Goal: Task Accomplishment & Management: Use online tool/utility

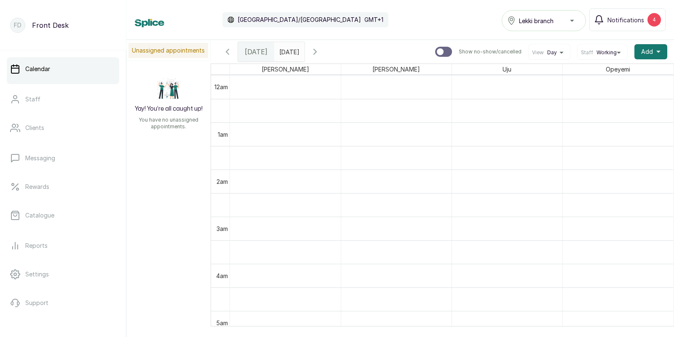
scroll to position [775, 0]
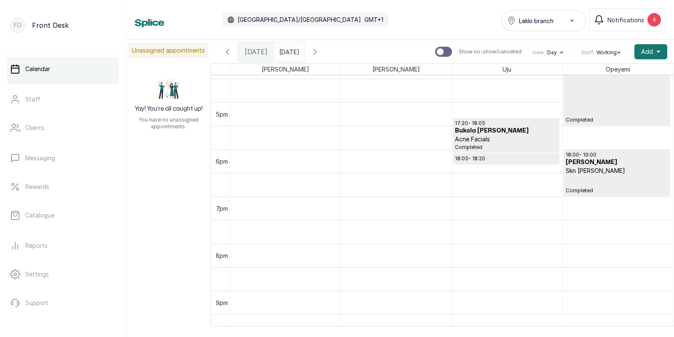
click at [282, 50] on input "text" at bounding box center [281, 50] width 13 height 14
type input "dd/MM/yyyy"
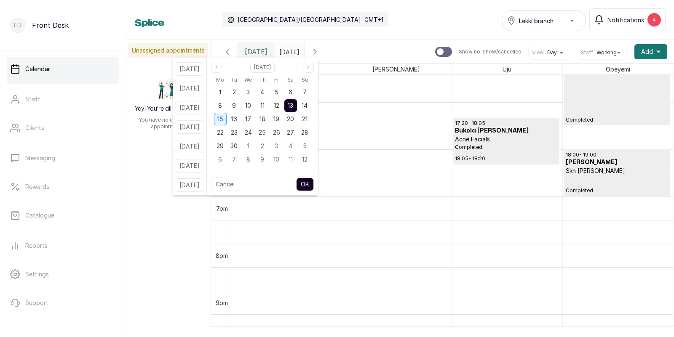
click at [223, 120] on span "15" at bounding box center [220, 118] width 6 height 7
click at [314, 182] on button "OK" at bounding box center [305, 184] width 18 height 13
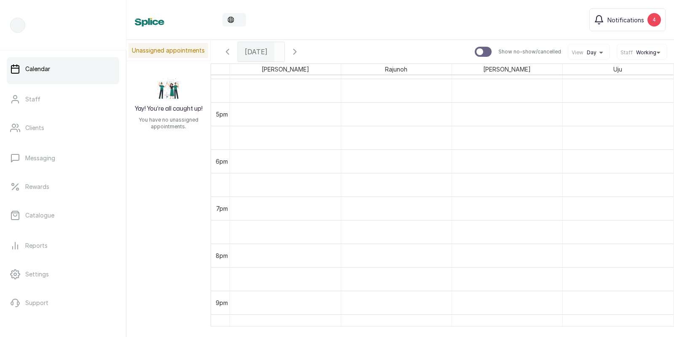
type input "[DATE]"
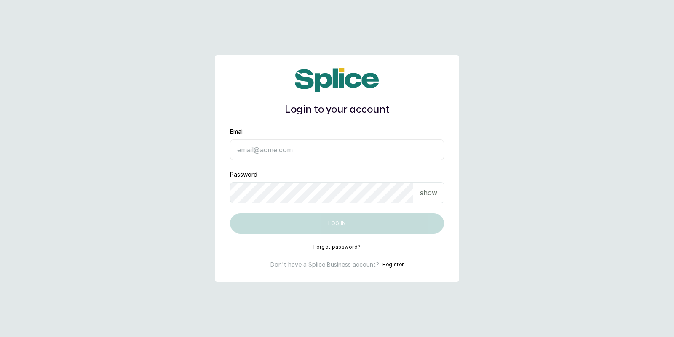
type input "[EMAIL_ADDRESS][DOMAIN_NAME]"
click at [432, 194] on p "show" at bounding box center [428, 193] width 17 height 10
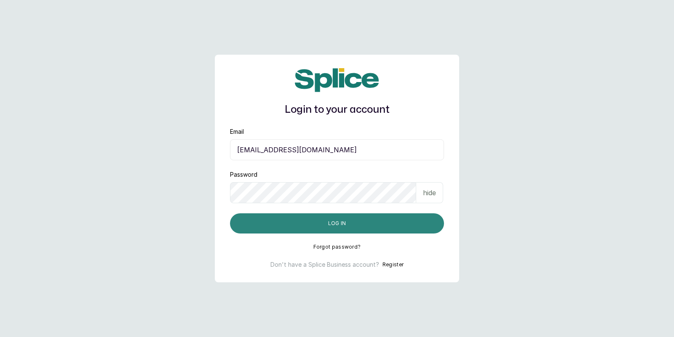
click at [323, 230] on button "Log in" at bounding box center [337, 224] width 214 height 20
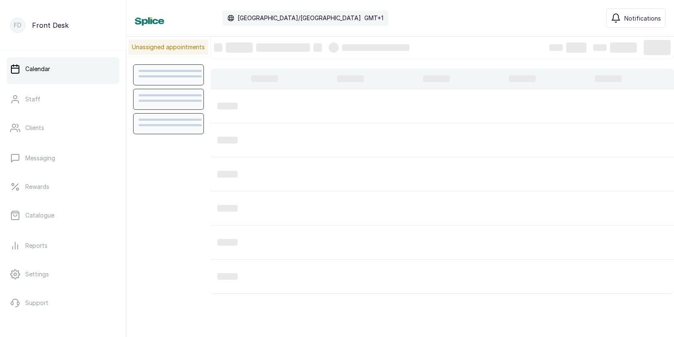
scroll to position [283, 0]
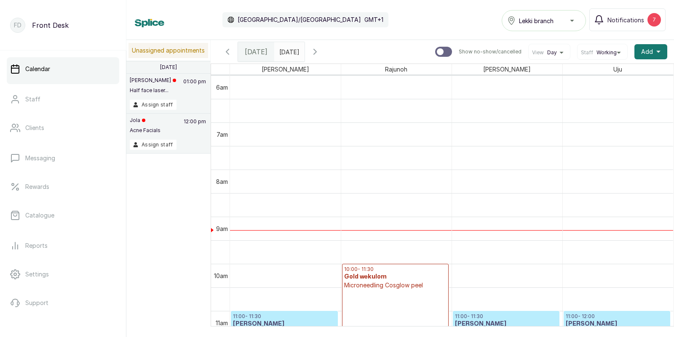
click at [287, 57] on div at bounding box center [289, 49] width 30 height 15
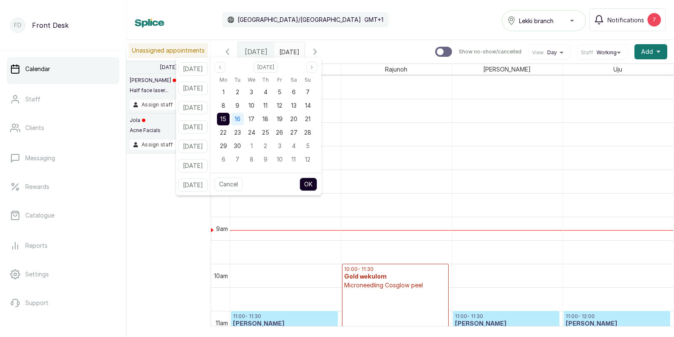
click at [241, 119] on span "16" at bounding box center [238, 118] width 6 height 7
click at [317, 183] on button "OK" at bounding box center [309, 184] width 18 height 13
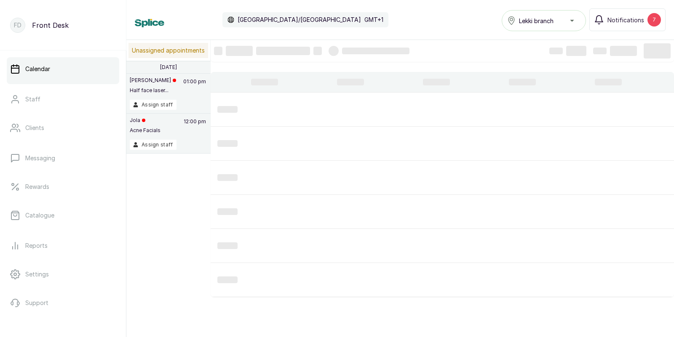
type input "16/09/2025"
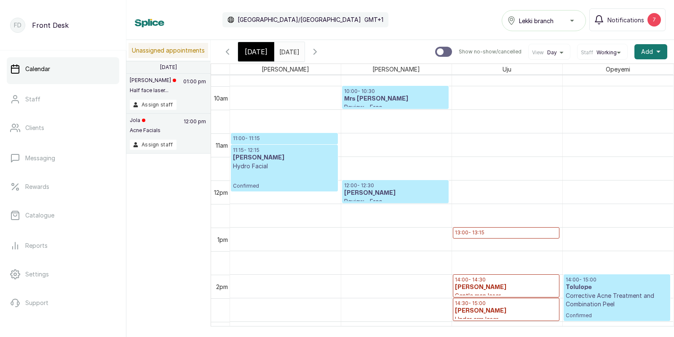
scroll to position [468, 0]
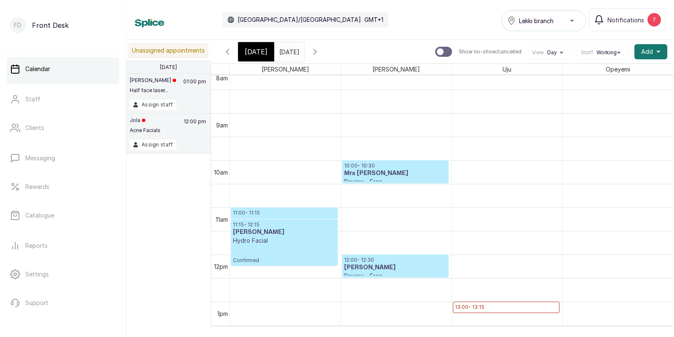
click at [158, 95] on div "Nabeelah Afolabi Half face laser..." at bounding box center [153, 88] width 46 height 23
click at [158, 104] on button "Assign staff" at bounding box center [153, 105] width 47 height 10
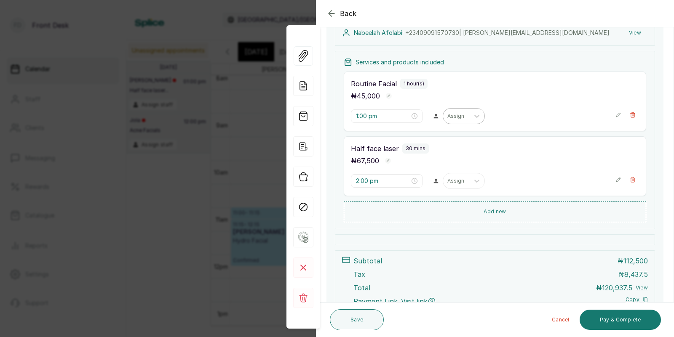
click at [450, 114] on div "Assign" at bounding box center [456, 116] width 26 height 11
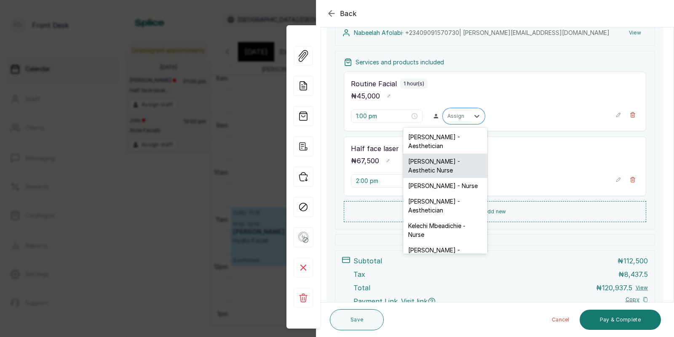
click at [437, 161] on div "Uju Agu - Aesthetic Nurse" at bounding box center [445, 166] width 84 height 24
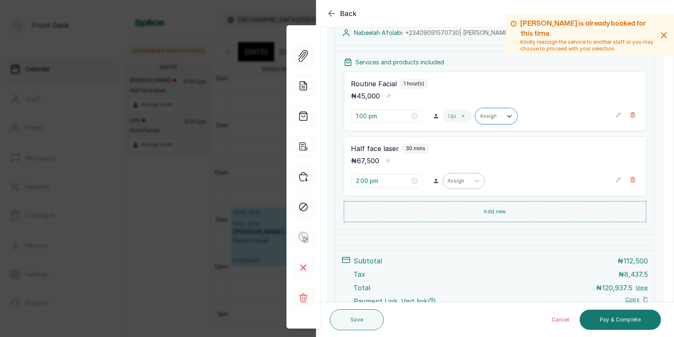
click at [443, 187] on div "Assign" at bounding box center [464, 181] width 42 height 16
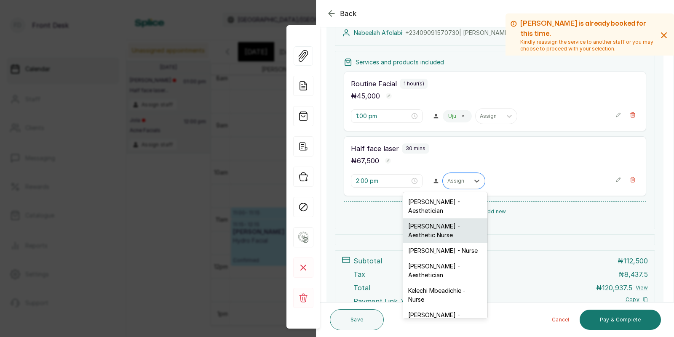
click at [434, 231] on div "Uju Agu - Aesthetic Nurse" at bounding box center [445, 231] width 84 height 24
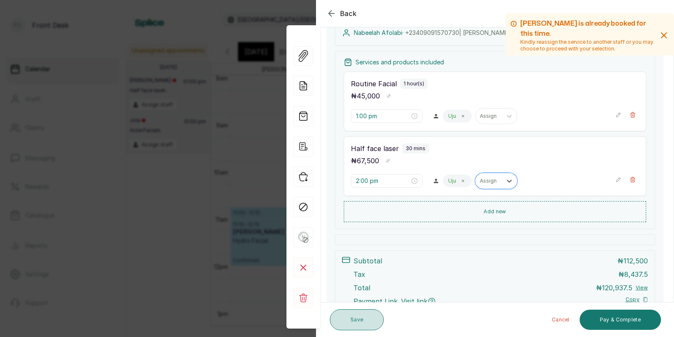
click at [357, 323] on button "Save" at bounding box center [357, 320] width 54 height 21
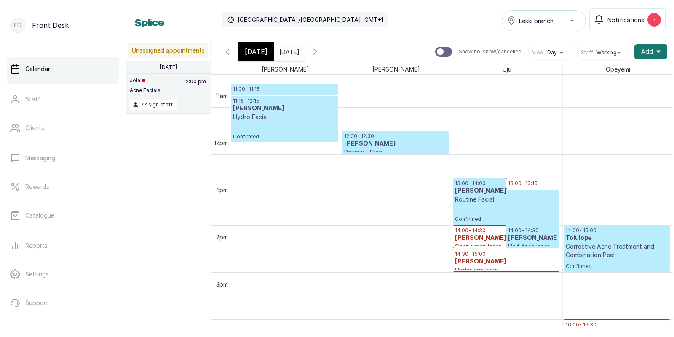
click at [500, 203] on p "Routine Facial" at bounding box center [506, 199] width 102 height 8
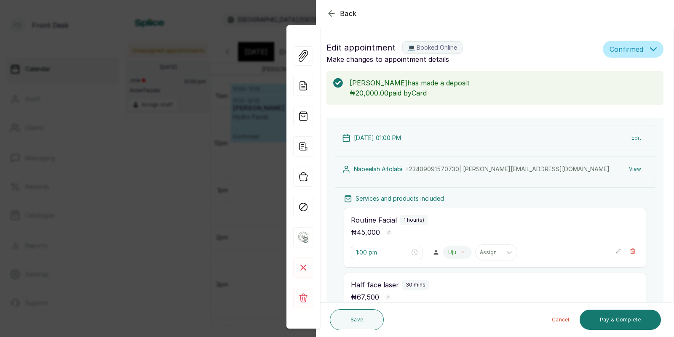
click at [462, 252] on icon at bounding box center [463, 253] width 2 height 2
click at [447, 252] on div at bounding box center [456, 253] width 18 height 8
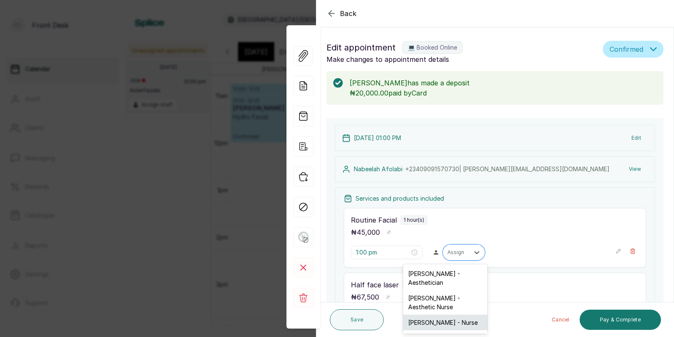
click at [428, 315] on div "Ifeoma Eze - Nurse" at bounding box center [445, 323] width 84 height 16
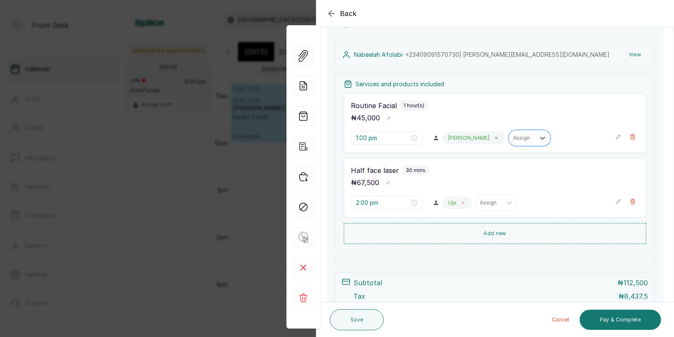
click at [460, 202] on span at bounding box center [463, 203] width 7 height 7
click at [447, 202] on div "Assign" at bounding box center [456, 203] width 26 height 11
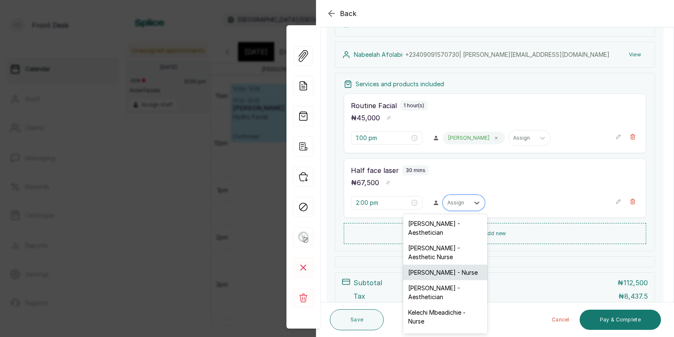
click at [432, 265] on div "Ifeoma Eze - Nurse" at bounding box center [445, 273] width 84 height 16
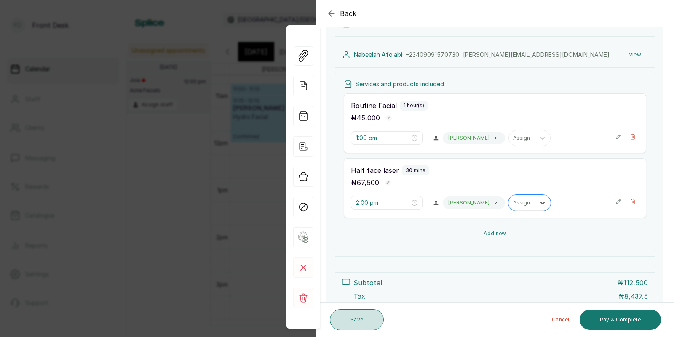
click at [353, 324] on button "Save" at bounding box center [357, 320] width 54 height 21
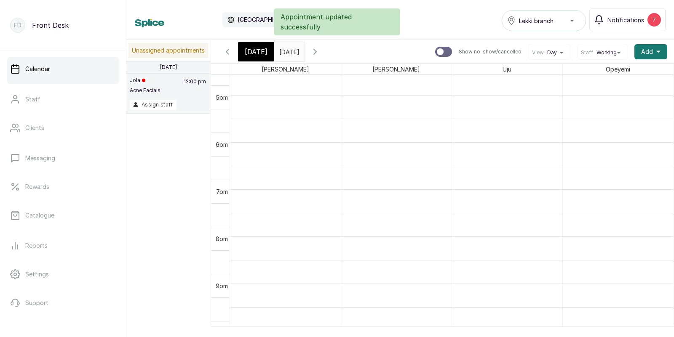
scroll to position [814, 0]
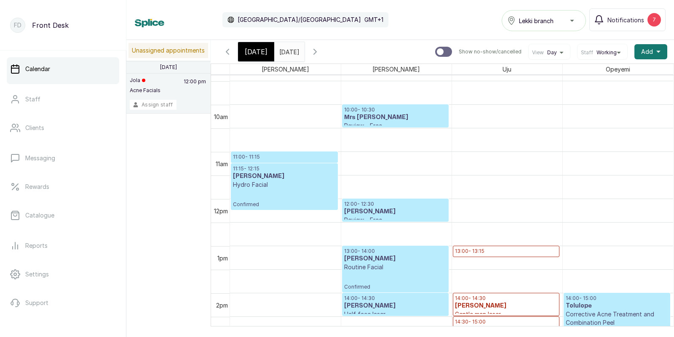
click at [160, 104] on button "Assign staff" at bounding box center [153, 105] width 47 height 10
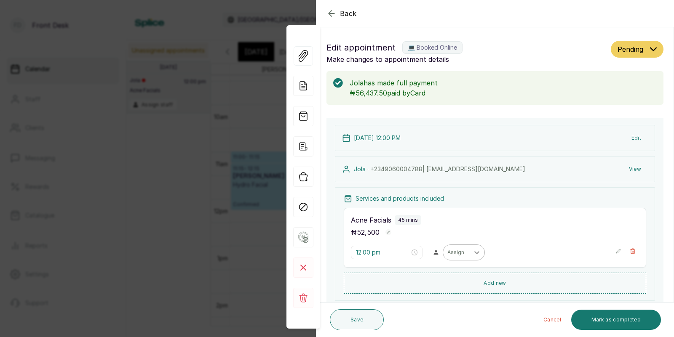
click at [473, 254] on icon at bounding box center [477, 253] width 8 height 8
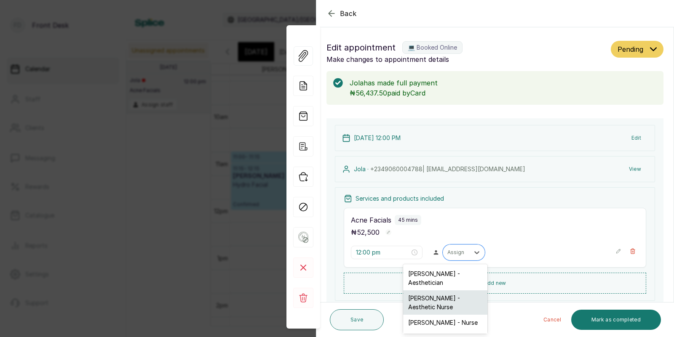
click at [431, 298] on div "Uju Agu - Aesthetic Nurse" at bounding box center [445, 303] width 84 height 24
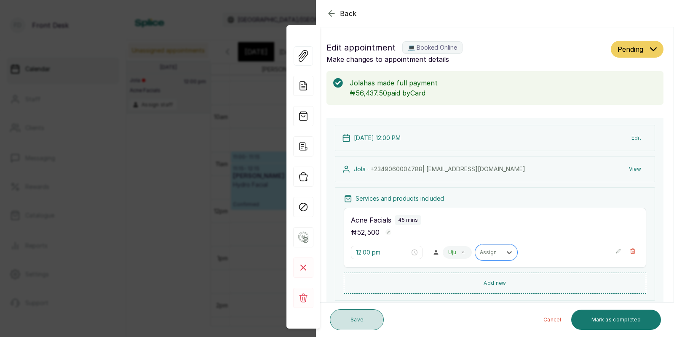
click at [358, 321] on button "Save" at bounding box center [357, 320] width 54 height 21
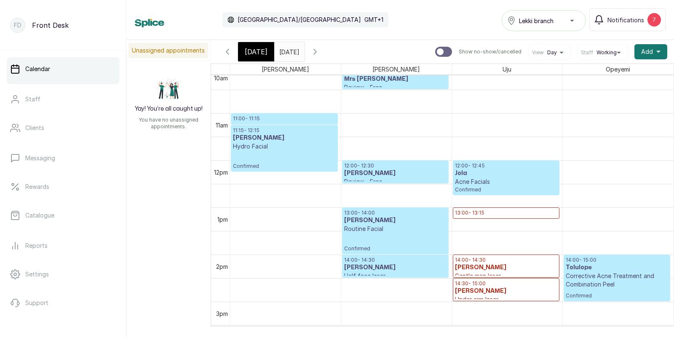
click at [258, 53] on span "[DATE]" at bounding box center [256, 52] width 23 height 10
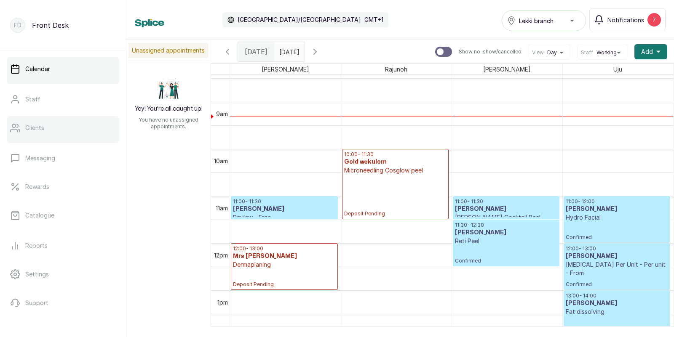
click at [42, 130] on p "Clients" at bounding box center [34, 128] width 19 height 8
